Goal: Check status: Check status

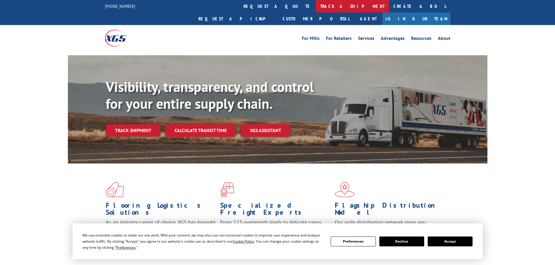
click at [316, 8] on link "track a shipment" at bounding box center [352, 6] width 73 height 13
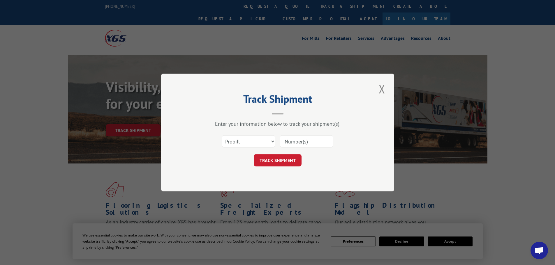
click at [293, 142] on input at bounding box center [307, 141] width 54 height 12
paste input "16702009249"
type input "16702009249"
drag, startPoint x: 275, startPoint y: 167, endPoint x: 275, endPoint y: 163, distance: 4.4
click at [275, 167] on div "Track Shipment Enter your information below to track your shipment(s). Select c…" at bounding box center [277, 133] width 233 height 118
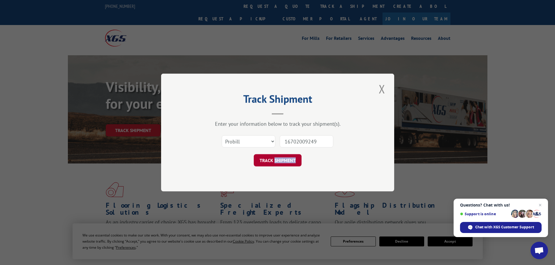
click at [275, 163] on button "TRACK SHIPMENT" at bounding box center [278, 160] width 48 height 12
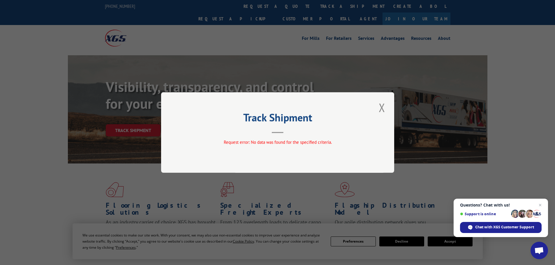
click at [378, 111] on button "Close modal" at bounding box center [382, 108] width 10 height 16
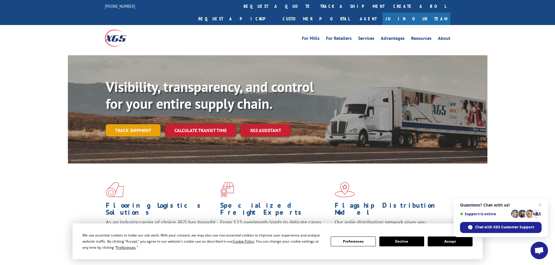
click at [133, 124] on link "Track shipment" at bounding box center [133, 130] width 55 height 12
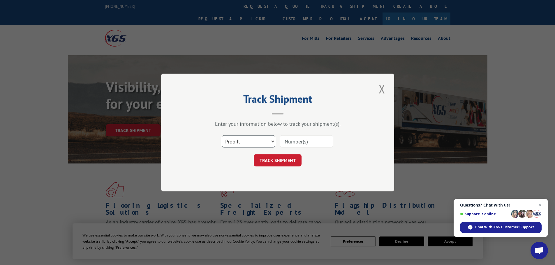
click at [241, 135] on select "Select category... Probill BOL PO" at bounding box center [249, 141] width 54 height 12
select select "bol"
click at [222, 135] on select "Select category... Probill BOL PO" at bounding box center [249, 141] width 54 height 12
click at [304, 139] on input at bounding box center [307, 141] width 54 height 12
paste input "16702009249"
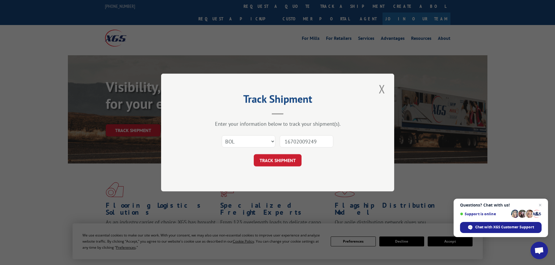
type input "16702009249"
click at [288, 159] on button "TRACK SHIPMENT" at bounding box center [278, 160] width 48 height 12
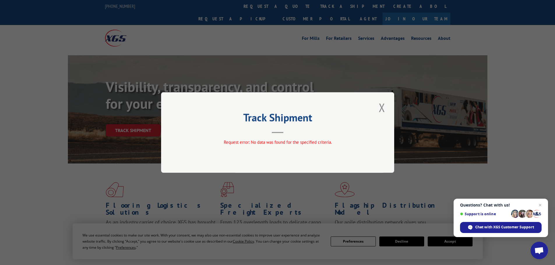
click at [379, 110] on button "Close modal" at bounding box center [382, 108] width 10 height 16
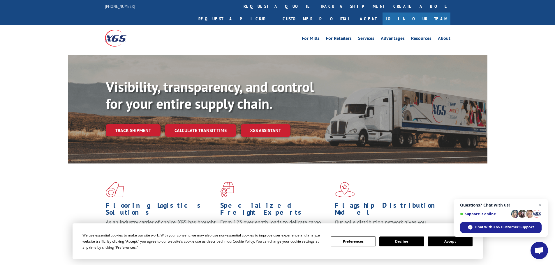
click at [380, 110] on div "Visibility, transparency, and control for your entire supply chain. Track shipm…" at bounding box center [297, 119] width 382 height 81
